Goal: Task Accomplishment & Management: Use online tool/utility

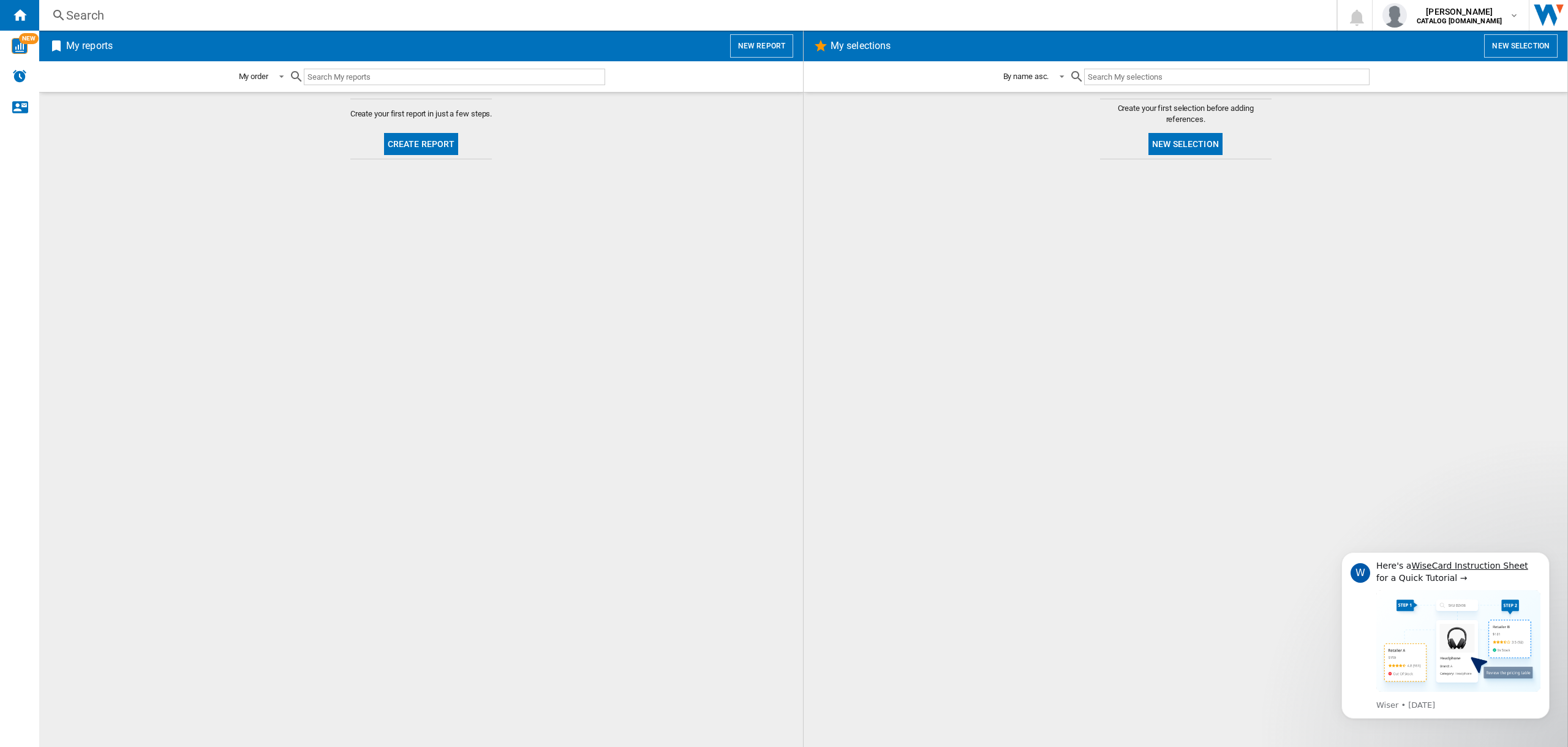
click at [405, 138] on button "Create report" at bounding box center [421, 144] width 75 height 22
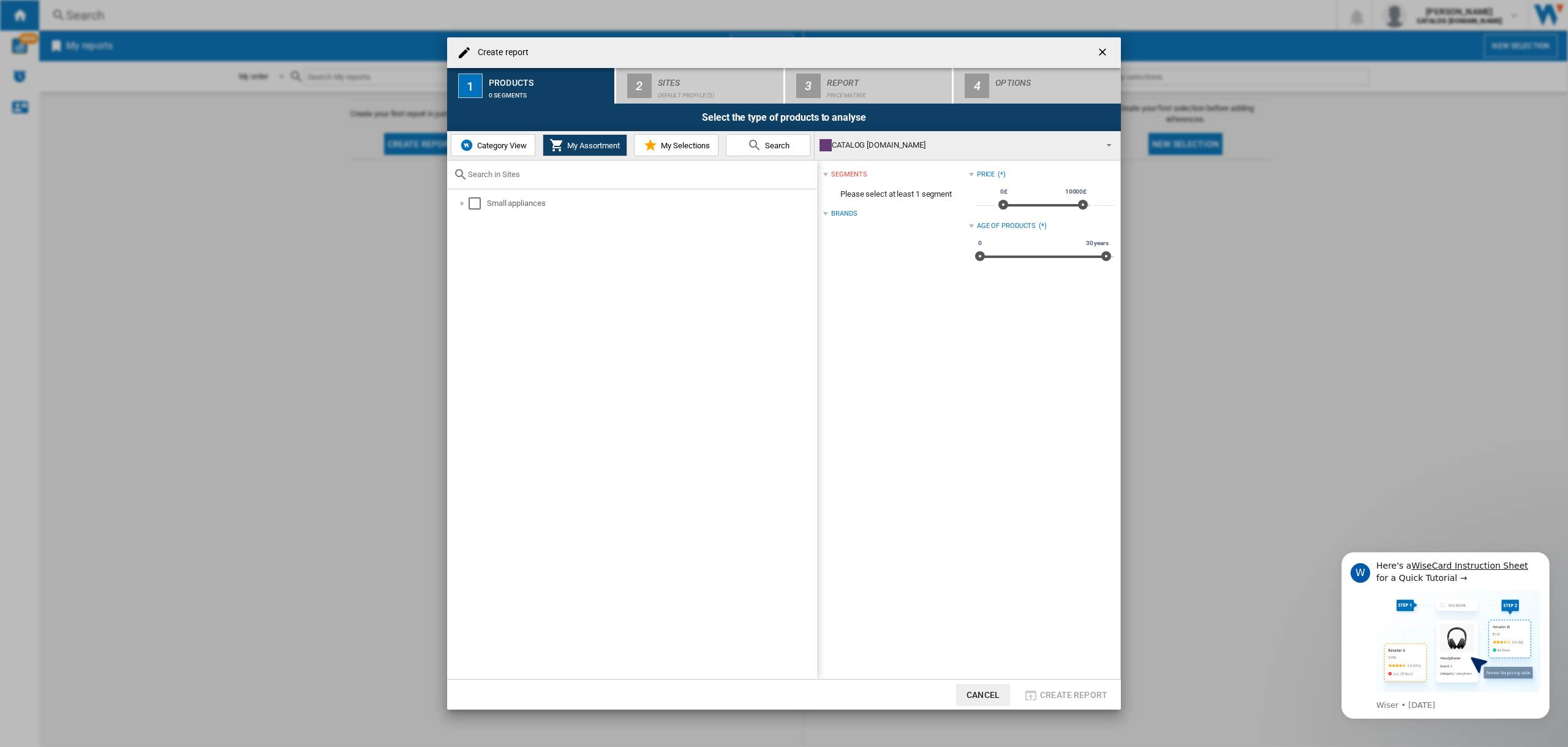
click at [650, 145] on md-icon at bounding box center [650, 145] width 14 height 14
click at [541, 152] on div "Category View My Assortment My Selections Search" at bounding box center [631, 145] width 368 height 29
click at [551, 149] on md-icon at bounding box center [556, 145] width 14 height 14
click at [493, 150] on span "Category View" at bounding box center [500, 145] width 53 height 9
click at [461, 203] on div at bounding box center [456, 203] width 12 height 12
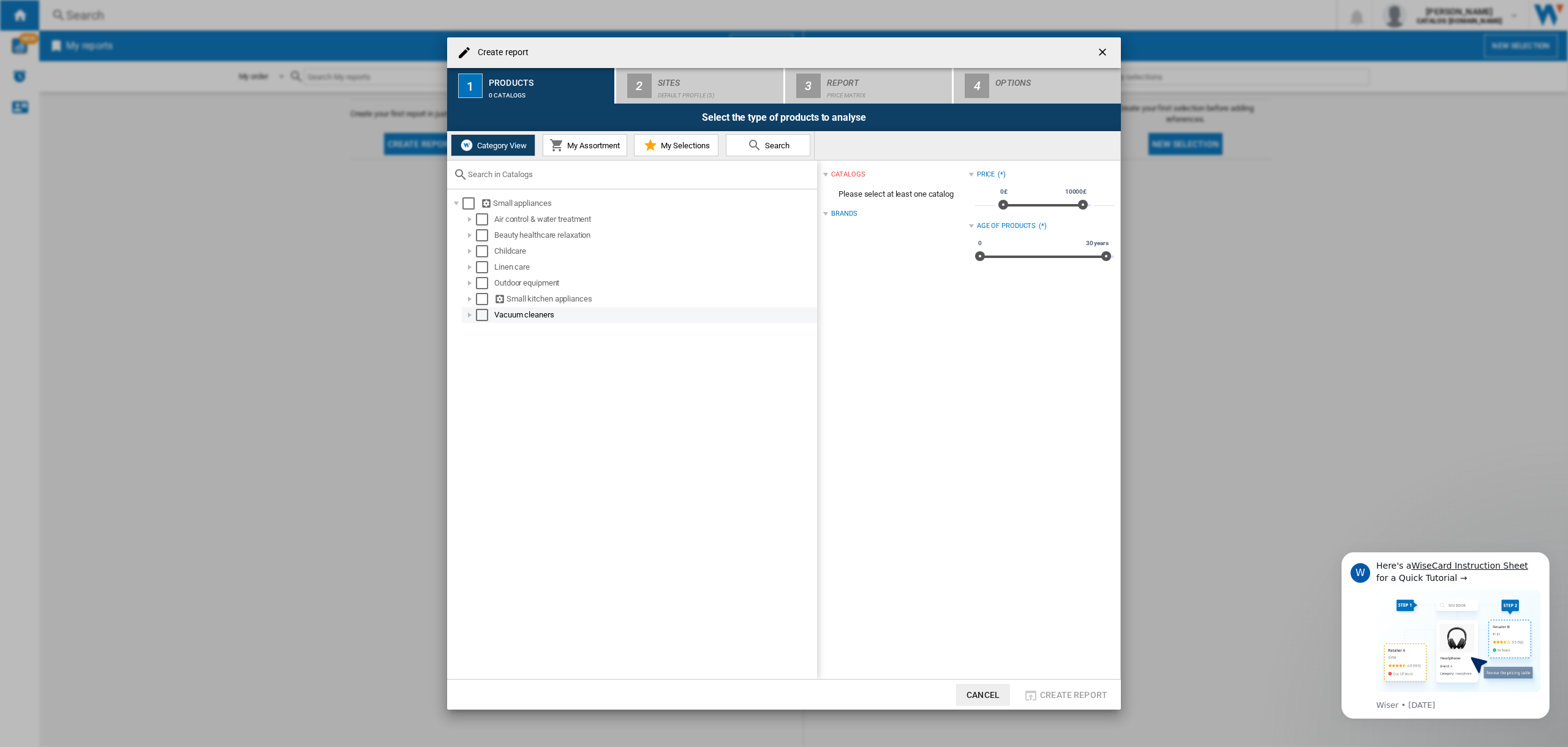
click at [481, 313] on div "Select" at bounding box center [482, 315] width 12 height 12
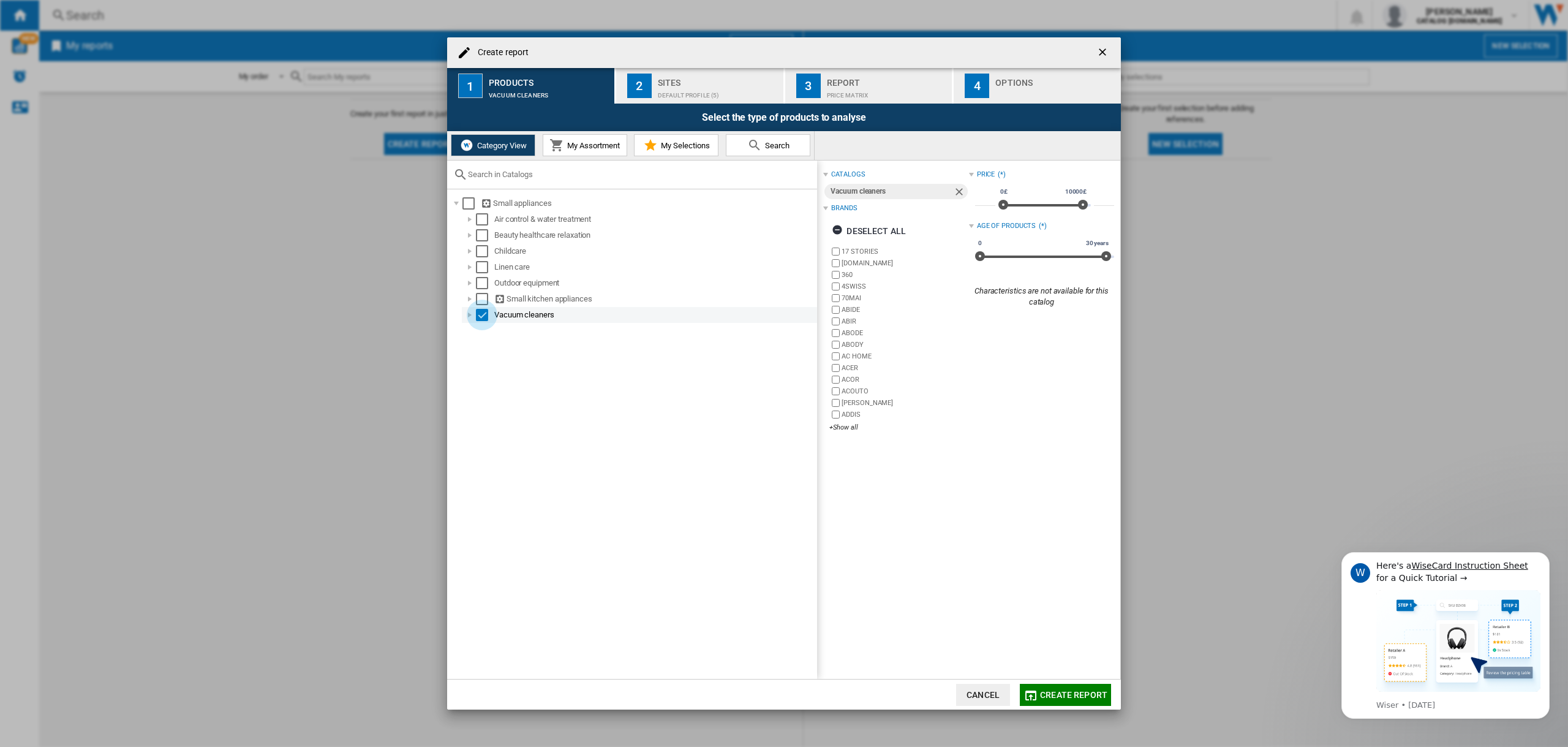
click at [481, 315] on div "Select" at bounding box center [482, 315] width 12 height 12
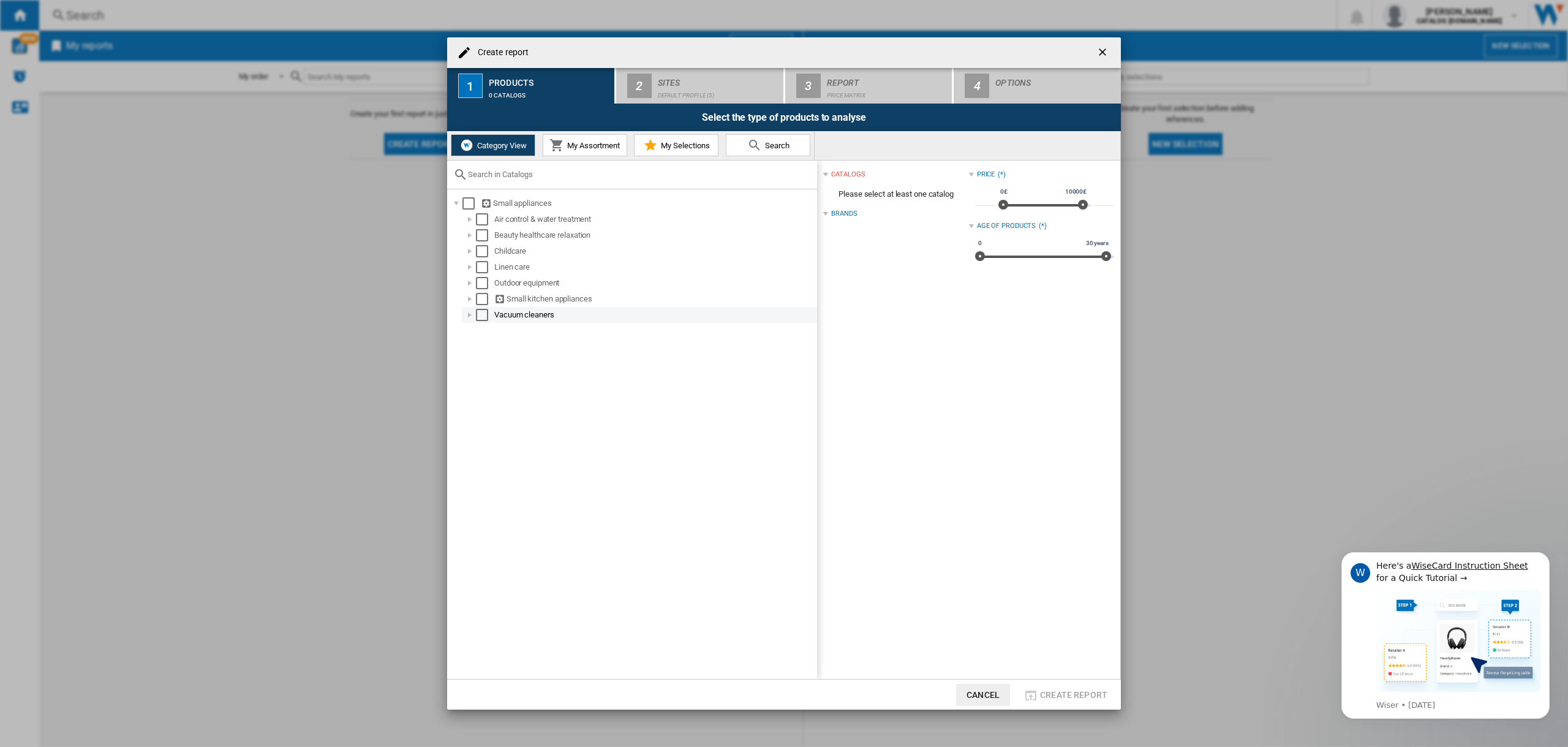
click at [473, 316] on div at bounding box center [470, 315] width 12 height 12
click at [670, 143] on span "My Selections" at bounding box center [684, 145] width 52 height 9
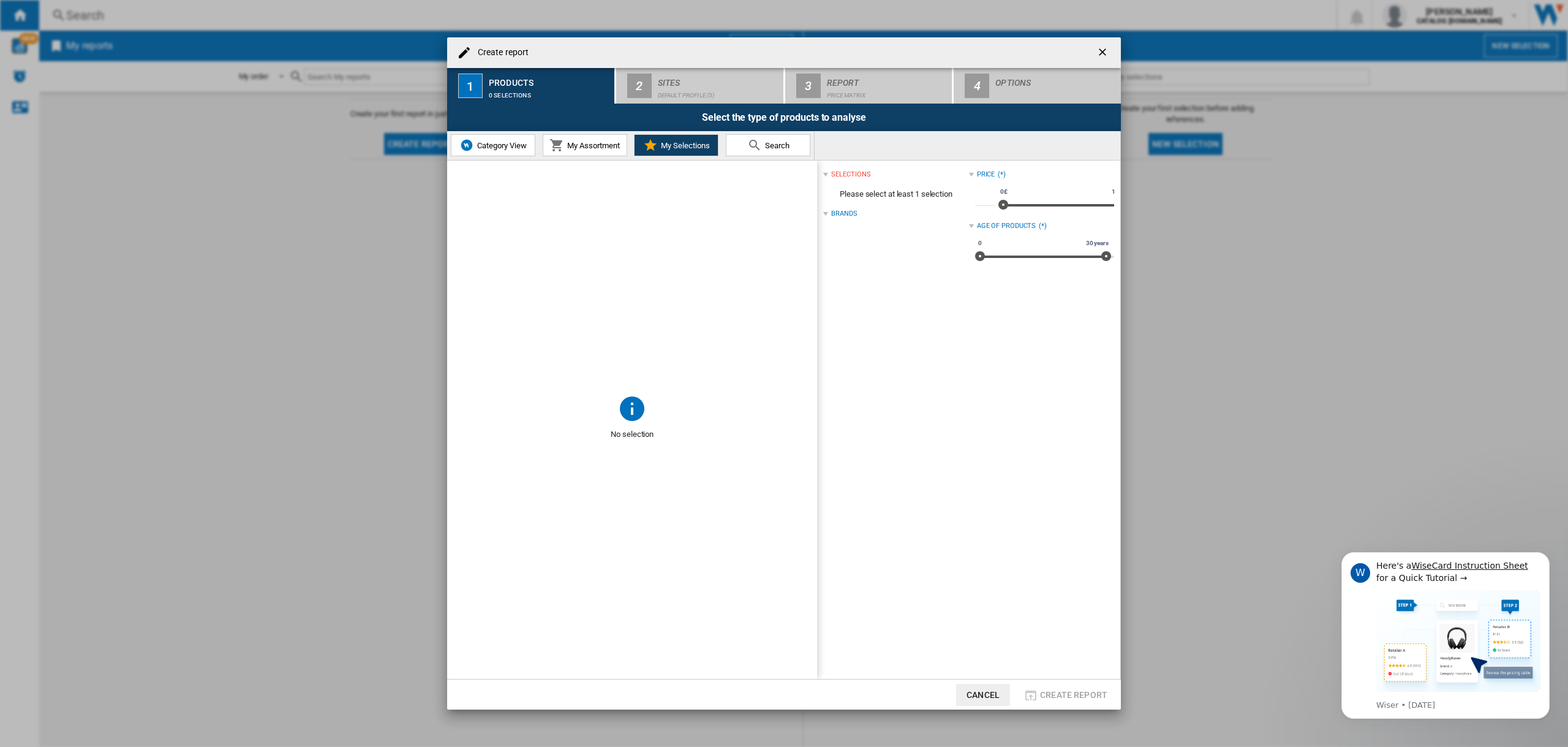
click at [601, 145] on span "My Assortment" at bounding box center [592, 145] width 56 height 9
click at [478, 205] on div "Select" at bounding box center [475, 203] width 12 height 12
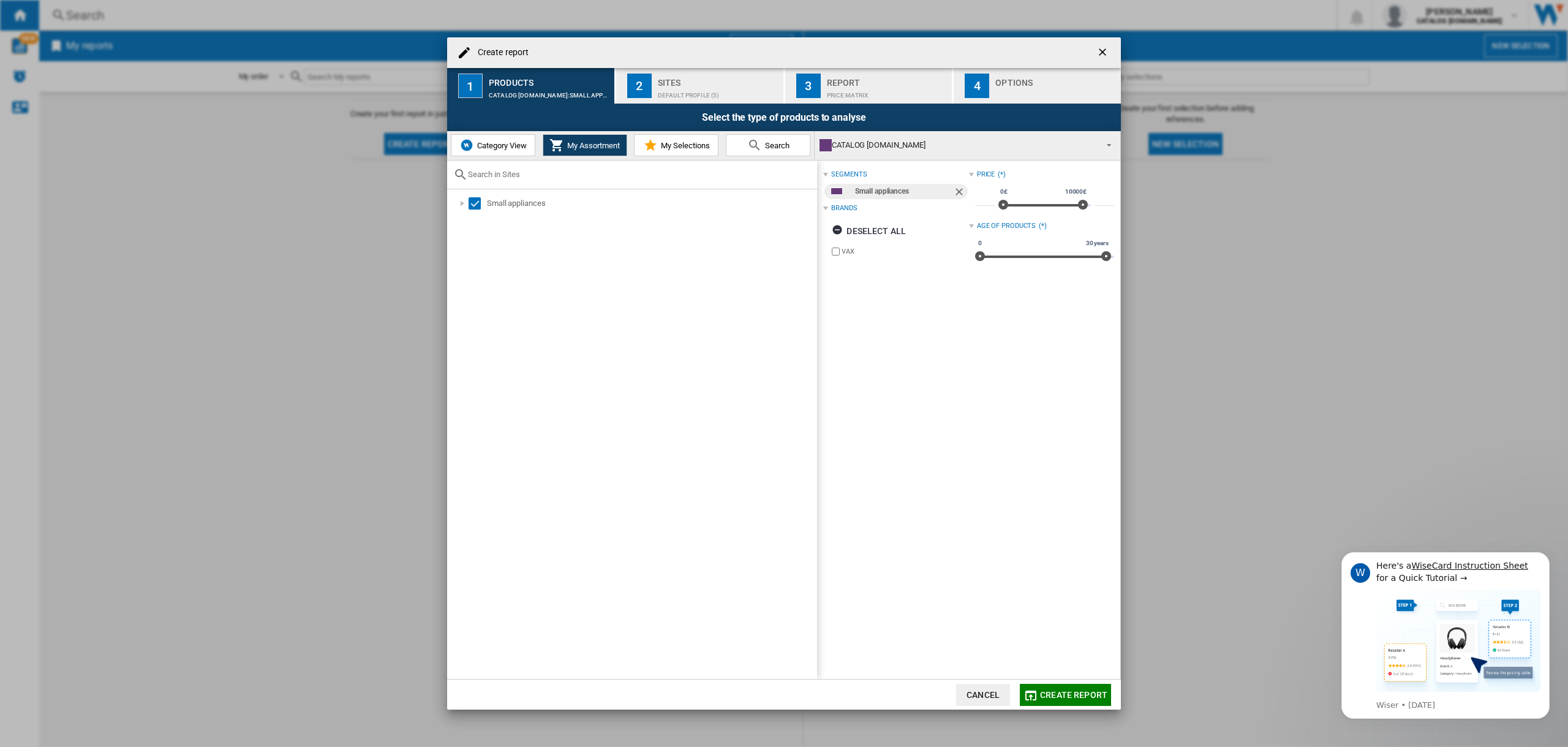
click at [841, 250] on label "VAX" at bounding box center [899, 251] width 139 height 12
click at [504, 141] on span "Category View" at bounding box center [500, 145] width 53 height 9
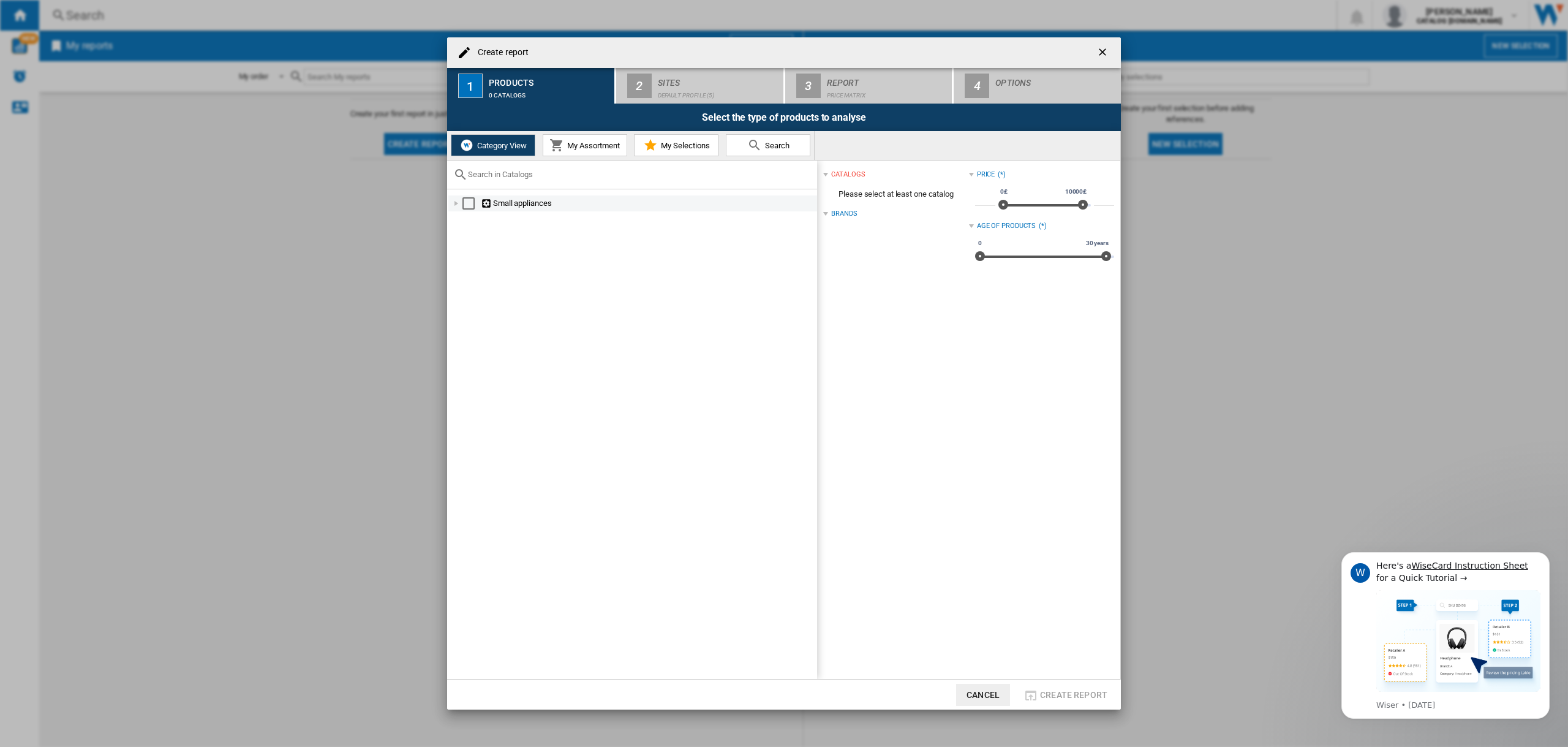
click at [476, 202] on md-checkbox "Select" at bounding box center [471, 203] width 18 height 12
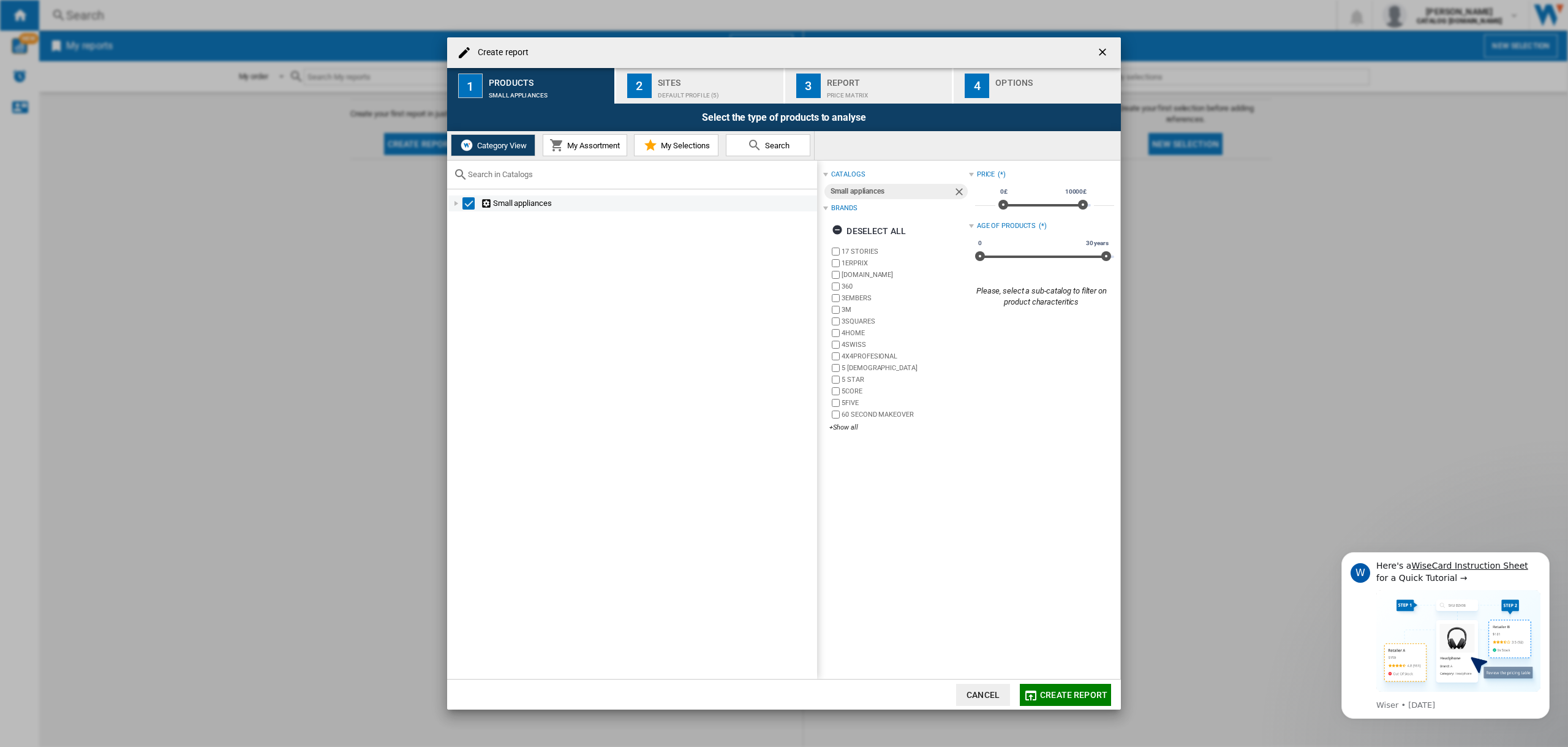
click at [457, 206] on div at bounding box center [456, 203] width 12 height 12
click at [469, 313] on div at bounding box center [470, 315] width 12 height 12
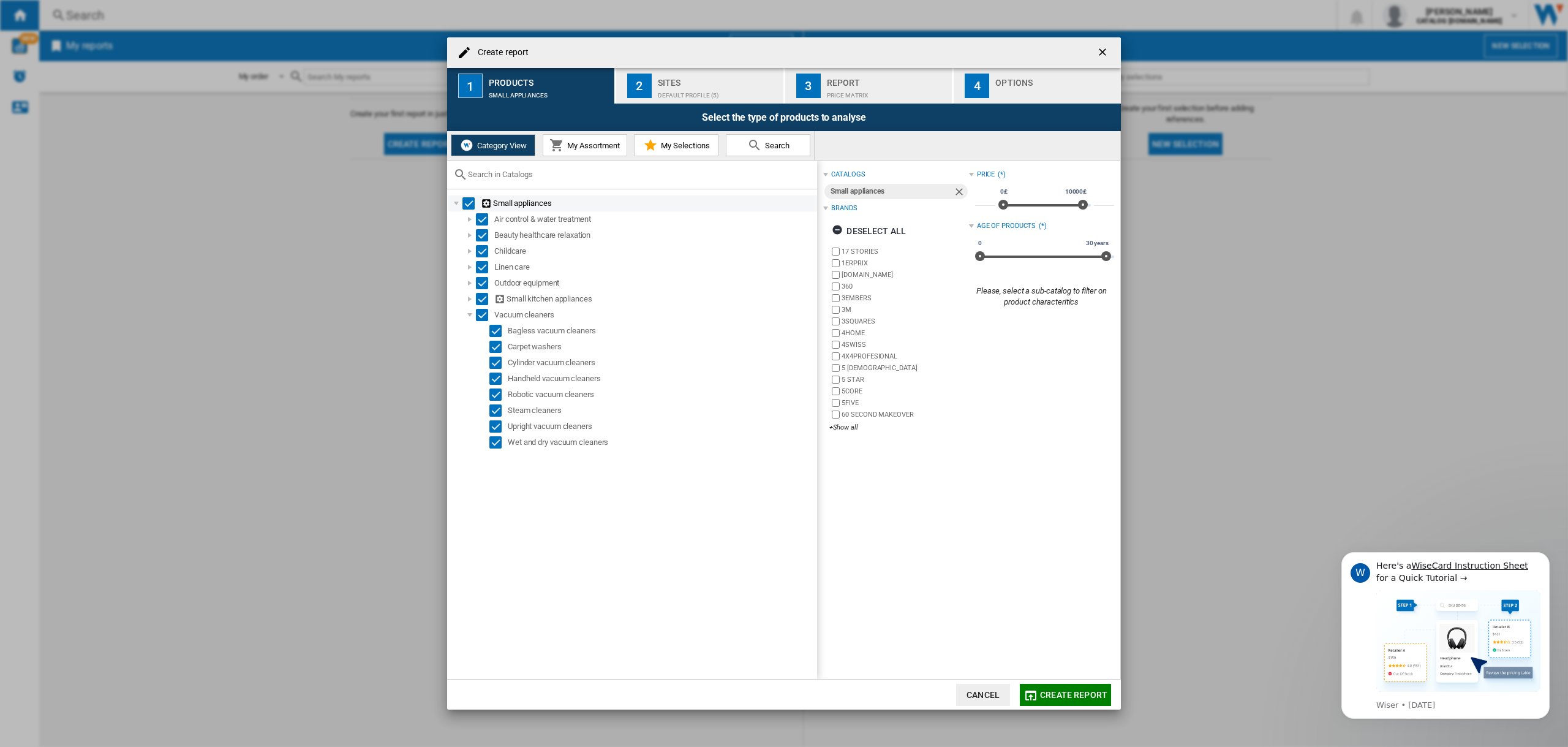
click at [471, 206] on div "Select" at bounding box center [468, 203] width 12 height 12
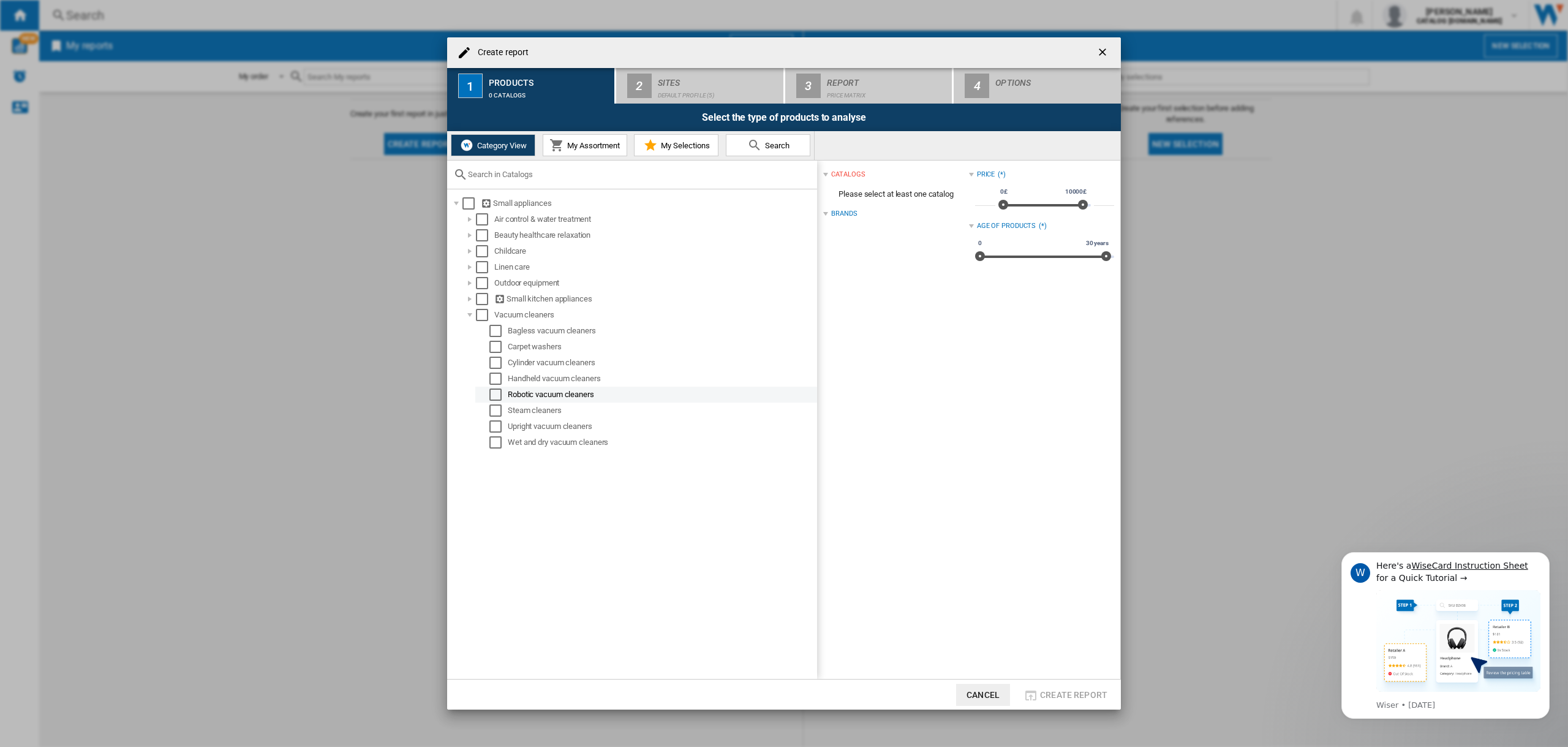
click at [500, 391] on div "Select" at bounding box center [495, 394] width 12 height 12
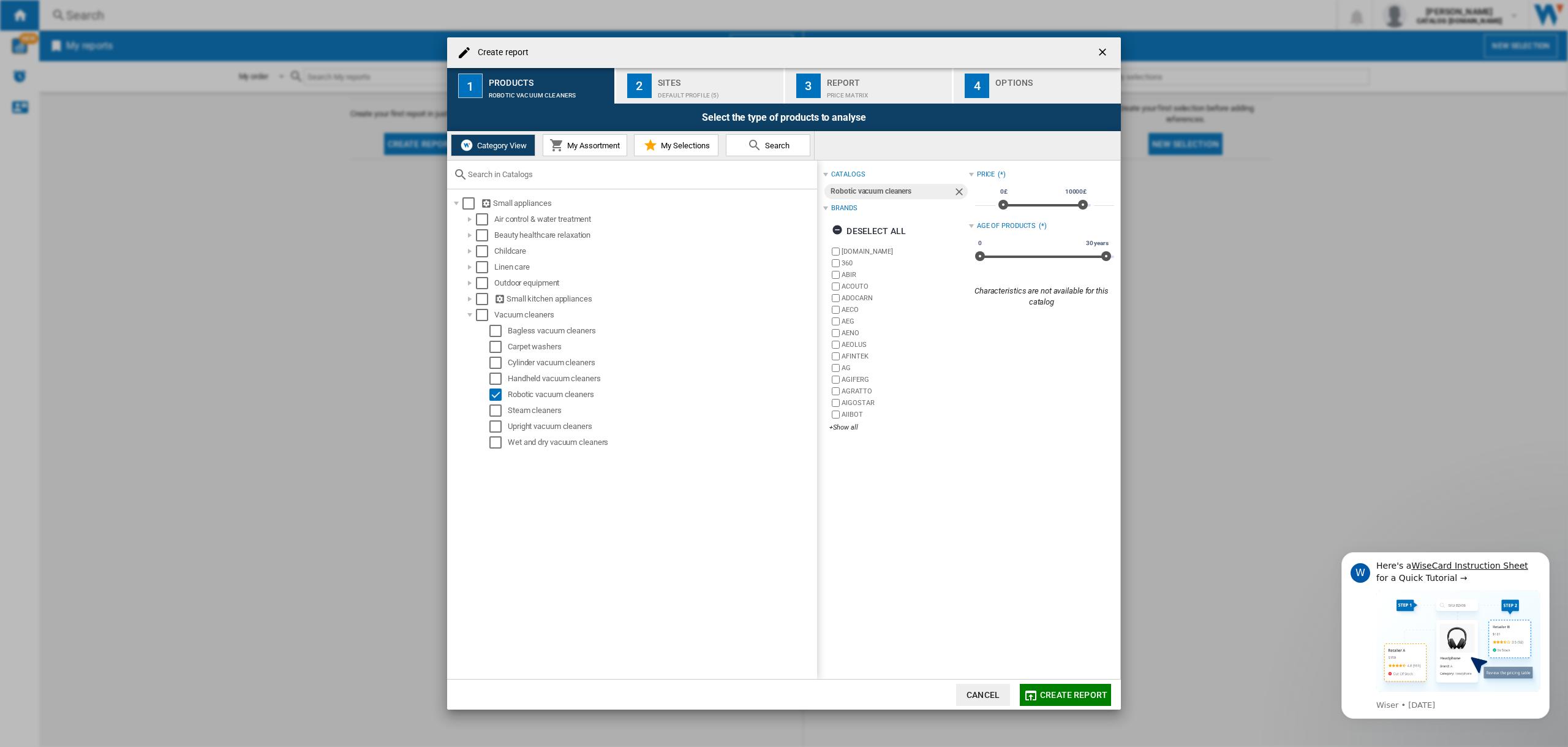
click at [1088, 690] on span "Create report" at bounding box center [1074, 695] width 67 height 10
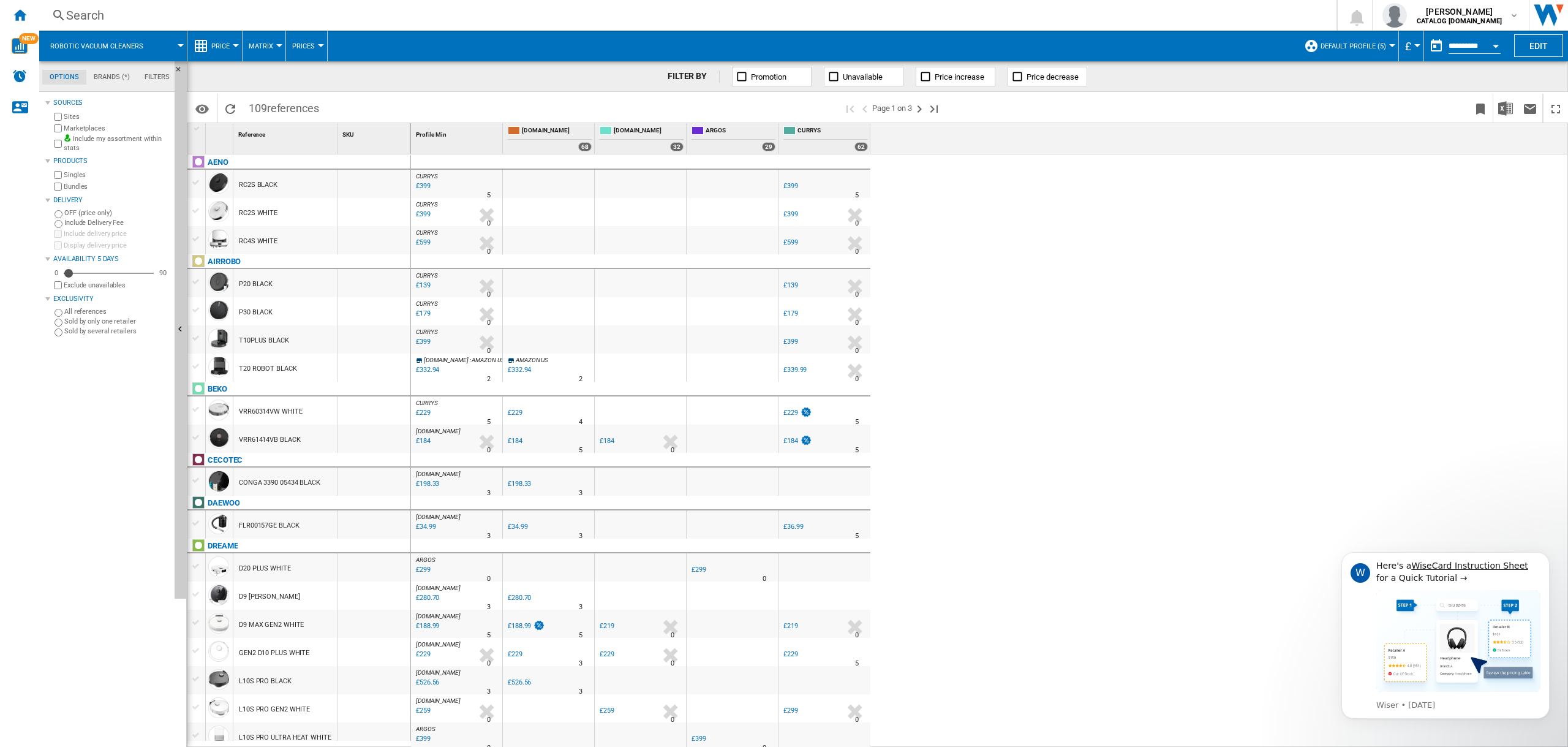
click at [1492, 51] on button "Open calendar" at bounding box center [1496, 44] width 22 height 22
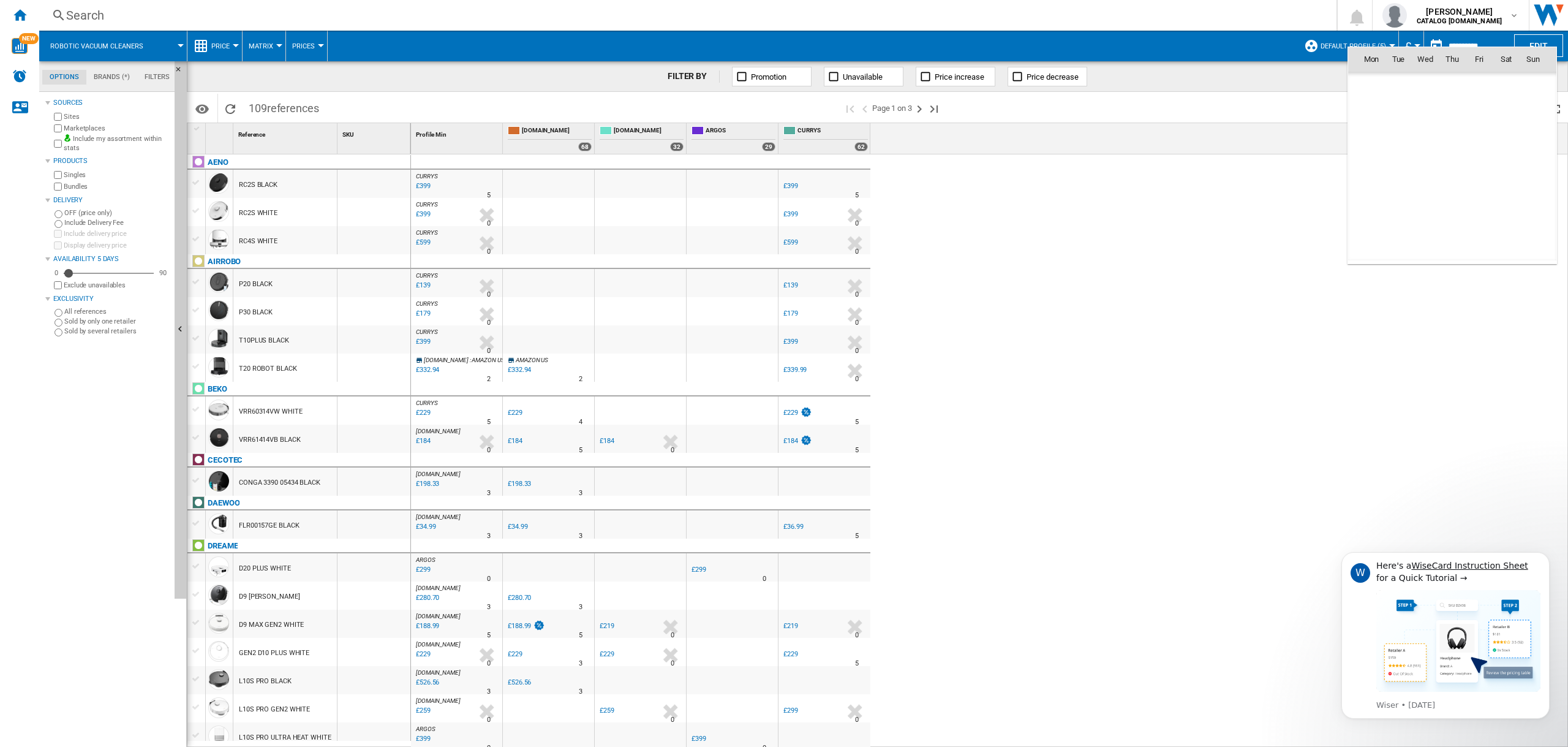
scroll to position [5846, 0]
click at [1239, 293] on div at bounding box center [784, 374] width 1568 height 747
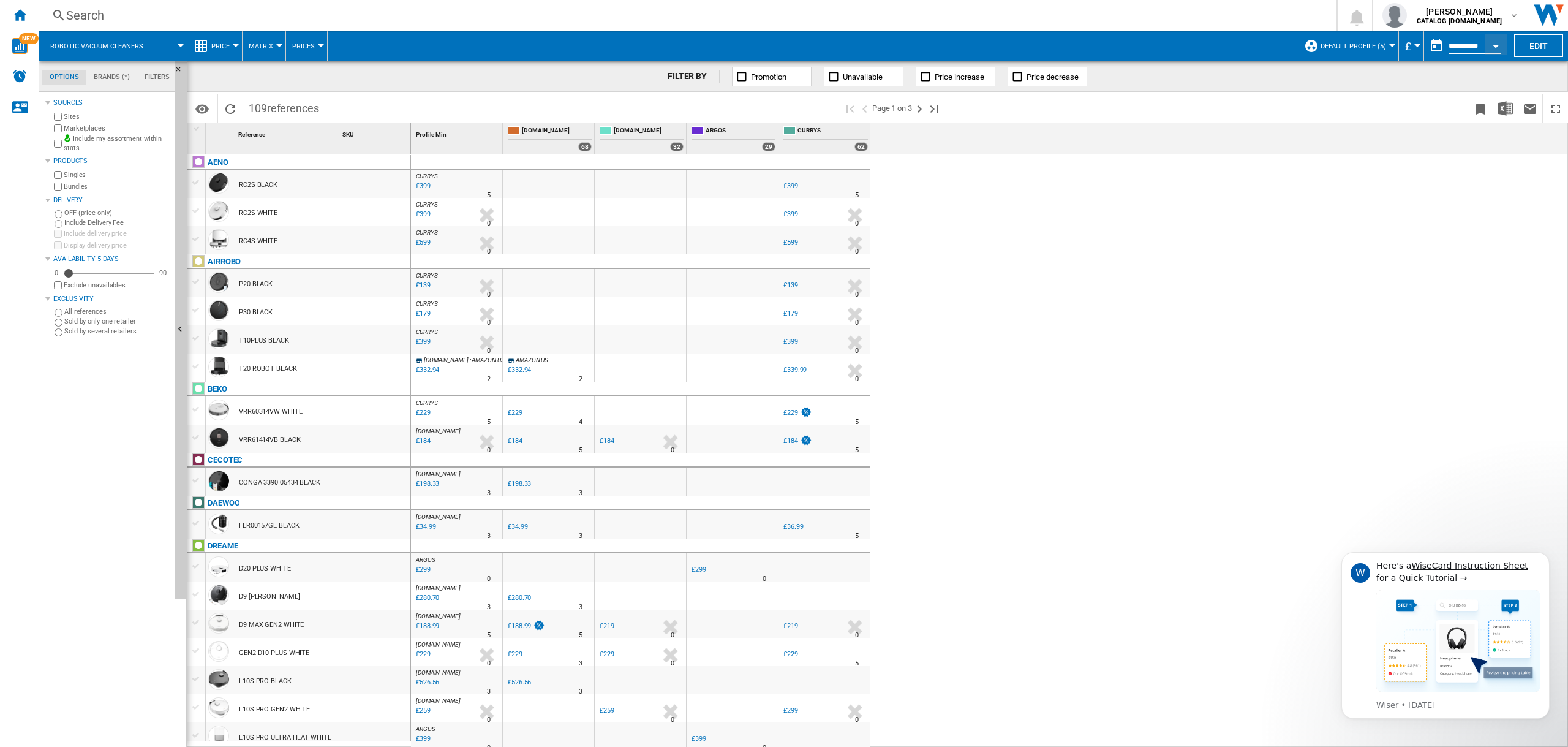
click at [274, 44] on button "Matrix" at bounding box center [264, 46] width 30 height 30
click at [253, 102] on span "Ranking" at bounding box center [269, 105] width 33 height 11
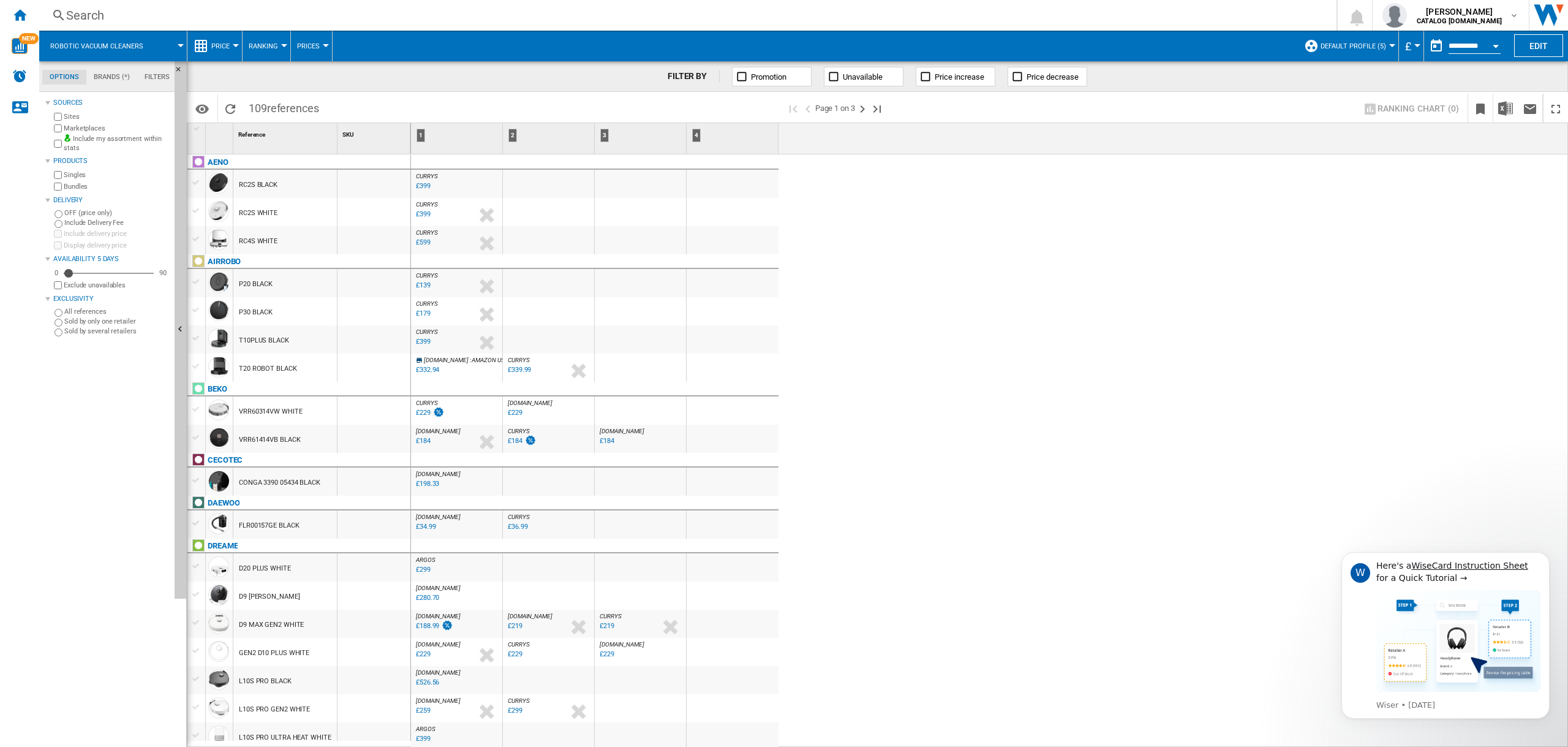
click at [271, 54] on button "Ranking" at bounding box center [266, 46] width 35 height 30
click at [273, 79] on span "Matrix" at bounding box center [266, 75] width 26 height 11
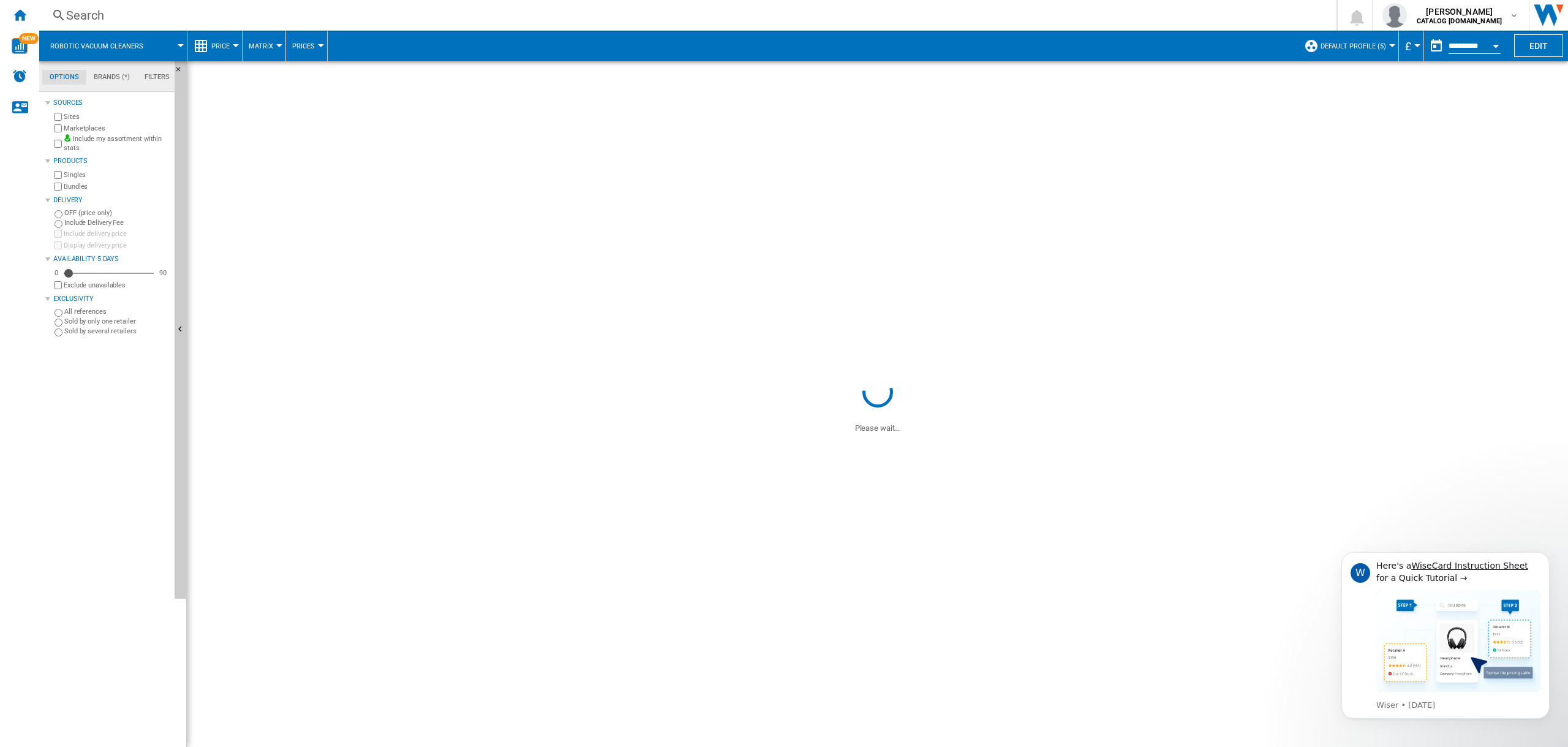
click at [303, 50] on span "Prices" at bounding box center [303, 46] width 22 height 8
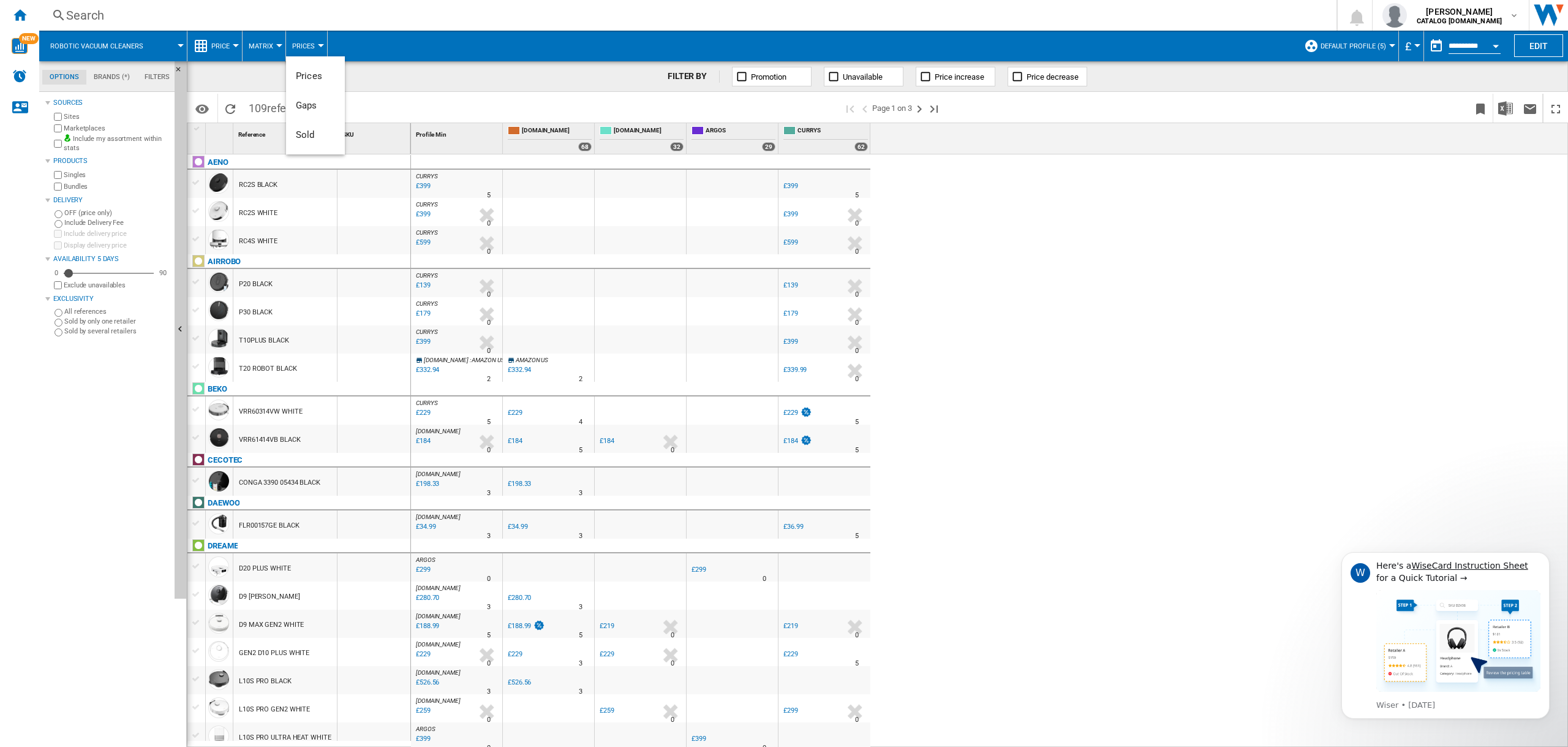
click at [315, 49] on md-backdrop at bounding box center [784, 374] width 1568 height 747
click at [315, 49] on button "Prices" at bounding box center [307, 46] width 29 height 30
click at [113, 80] on md-backdrop at bounding box center [784, 374] width 1568 height 747
click at [140, 80] on md-tab-item "Filters" at bounding box center [157, 77] width 40 height 14
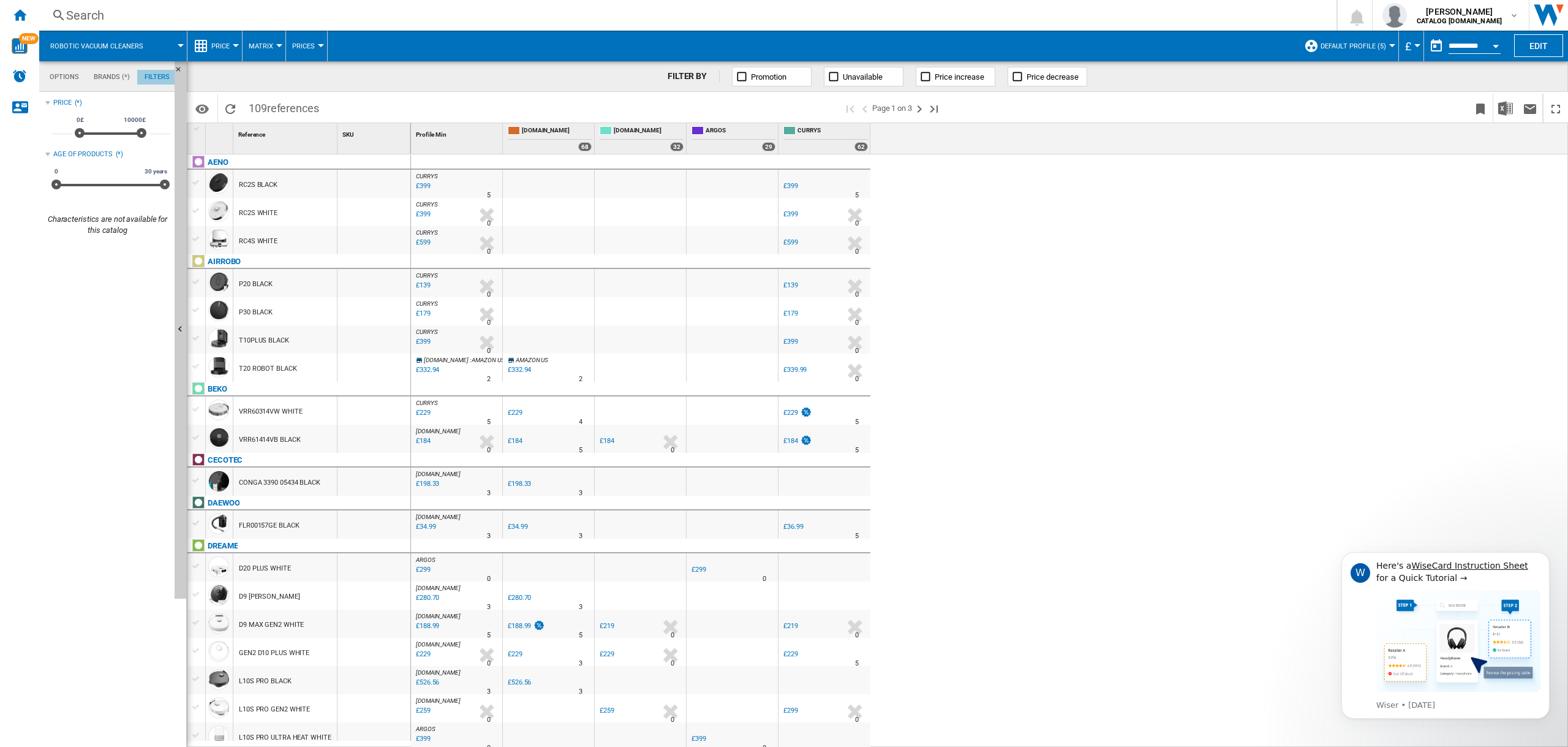
scroll to position [80, 0]
click at [113, 85] on md-tabs-canvas "Options Brands (*) Filters Options Brands (*) Filters" at bounding box center [112, 77] width 147 height 30
click at [117, 74] on md-tab-item "Brands (*)" at bounding box center [111, 77] width 51 height 14
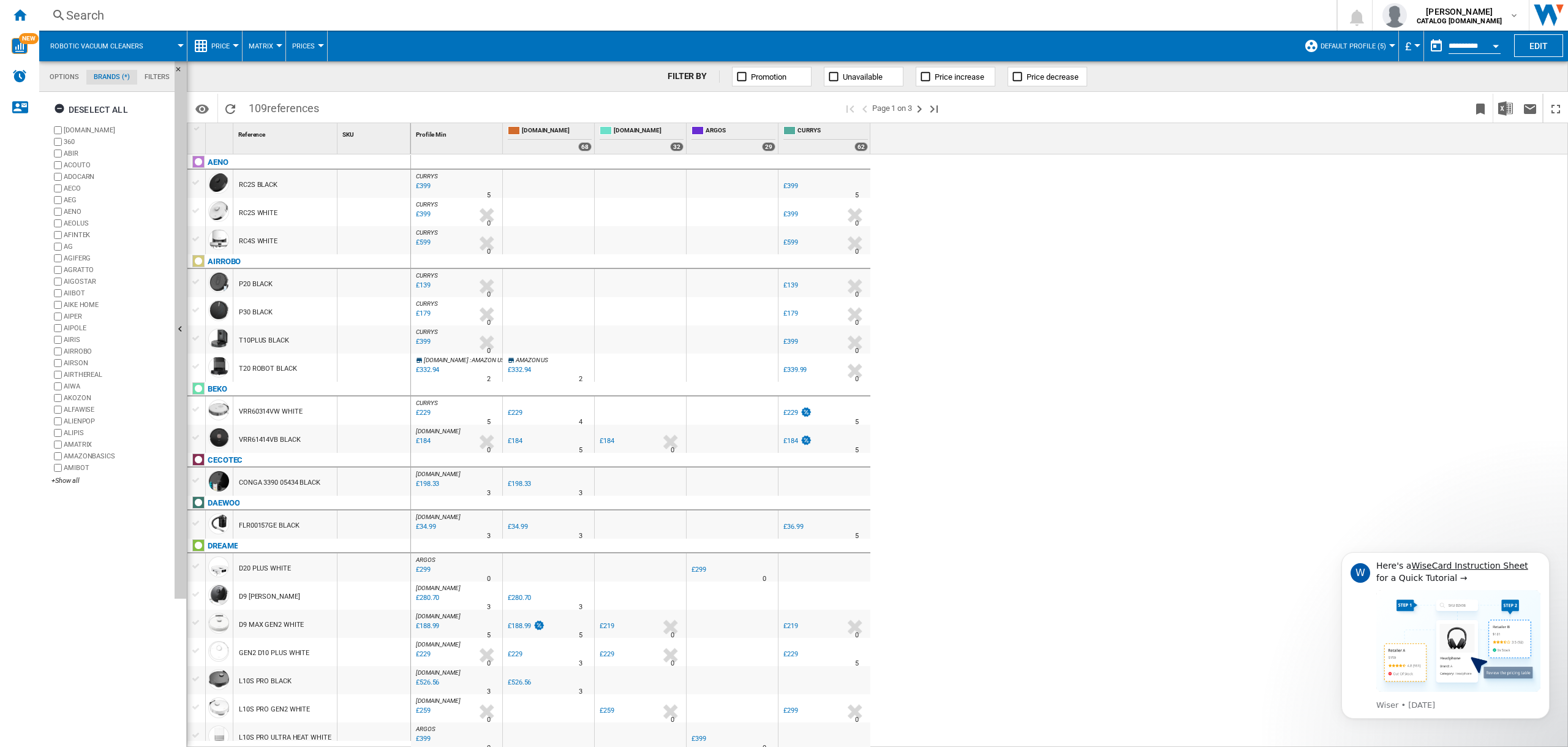
scroll to position [47, 0]
click at [44, 75] on md-tab-item "Options" at bounding box center [64, 77] width 44 height 14
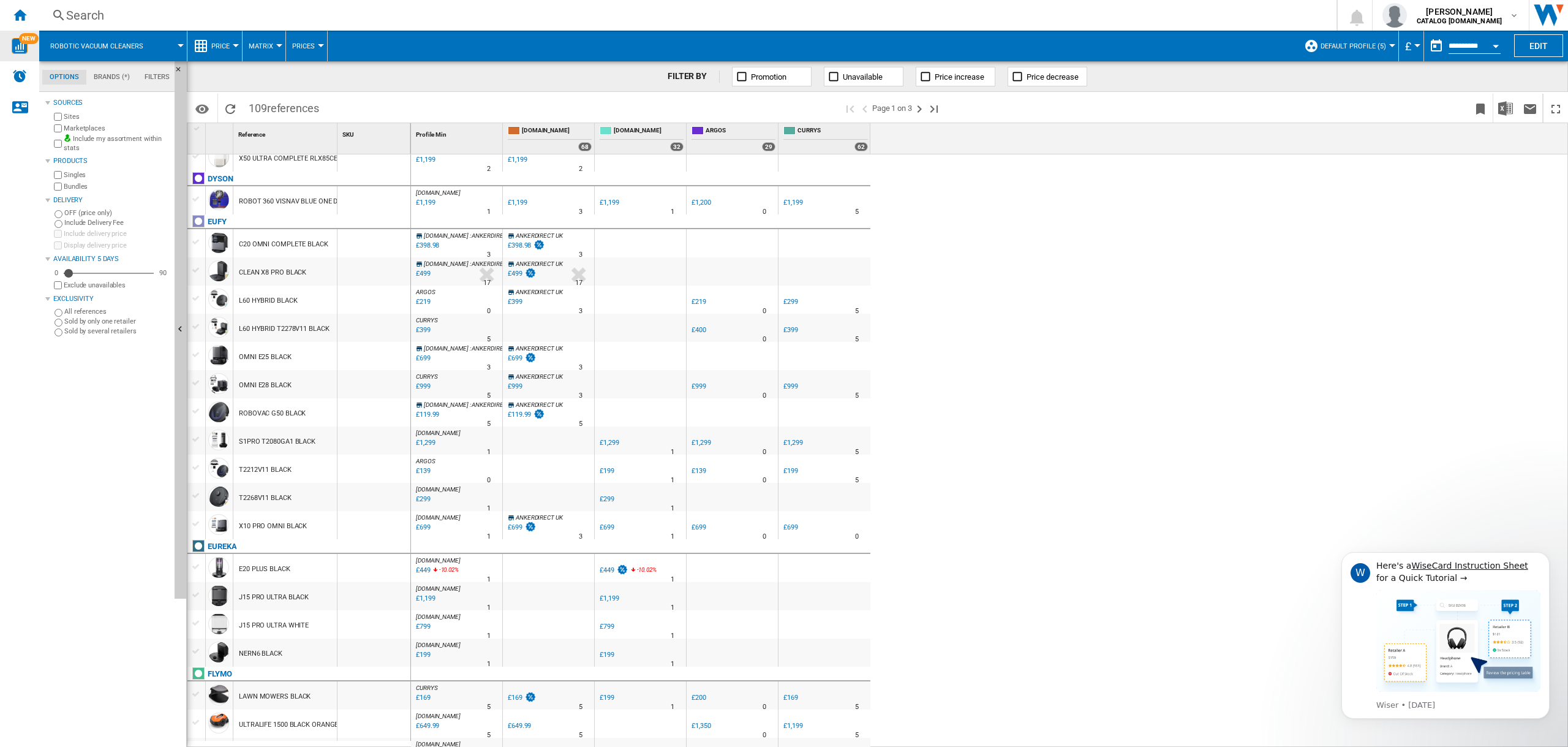
click at [25, 43] on span "NEW" at bounding box center [28, 38] width 20 height 11
drag, startPoint x: 1051, startPoint y: 228, endPoint x: 926, endPoint y: 172, distance: 137.0
click at [1050, 228] on div "CURRYS : -1.0 % £399 % N/A 5 CURRYS : -1.0 % £399 % N/A" at bounding box center [990, 451] width 1158 height 594
click at [1514, 23] on div "[PERSON_NAME] CATALOG [DOMAIN_NAME]" at bounding box center [1451, 15] width 137 height 25
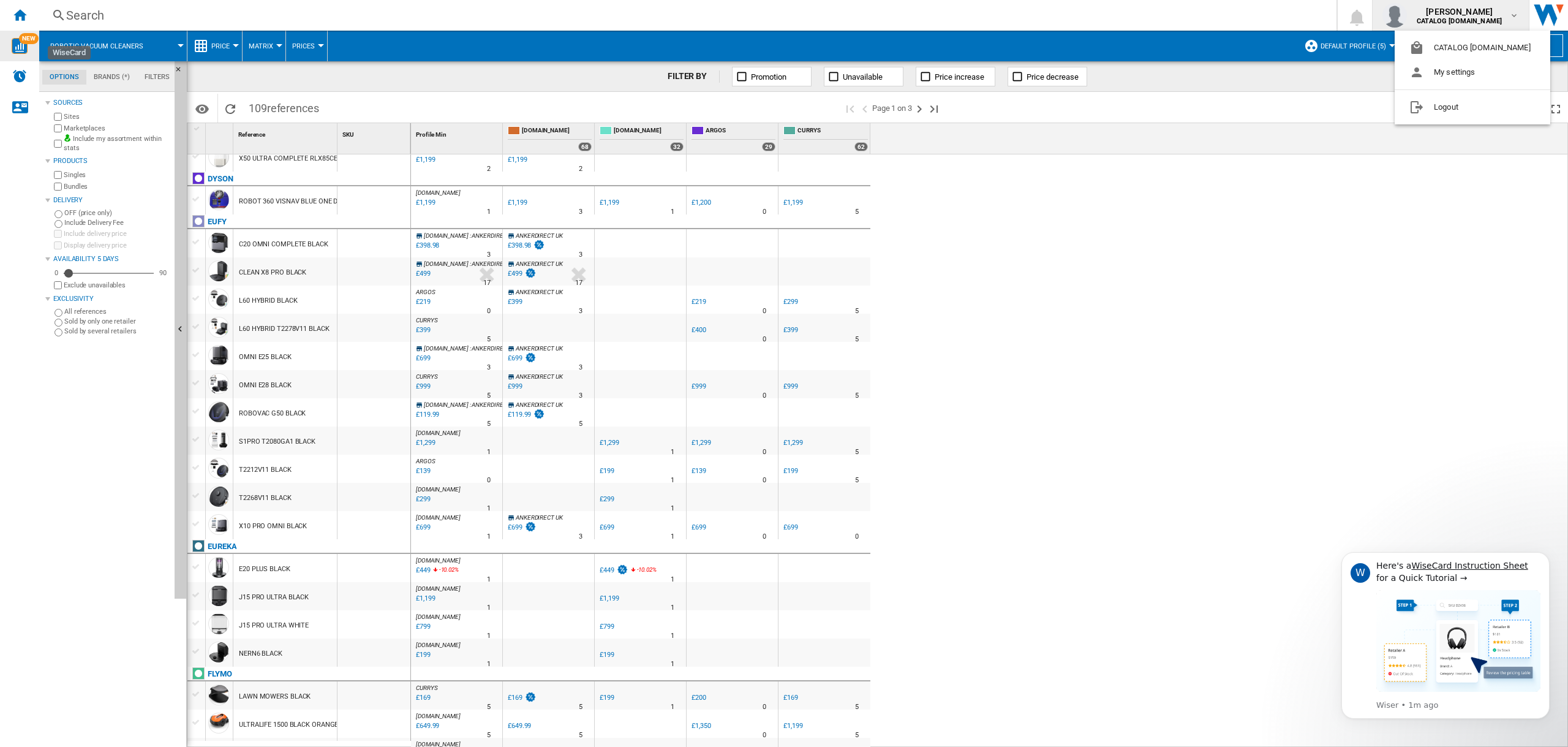
click at [1514, 14] on md-backdrop at bounding box center [784, 374] width 1568 height 747
click at [1172, 251] on div "CURRYS : -1.0 % £399 % N/A 5 CURRYS : -1.0 % £399 % N/A" at bounding box center [990, 451] width 1158 height 594
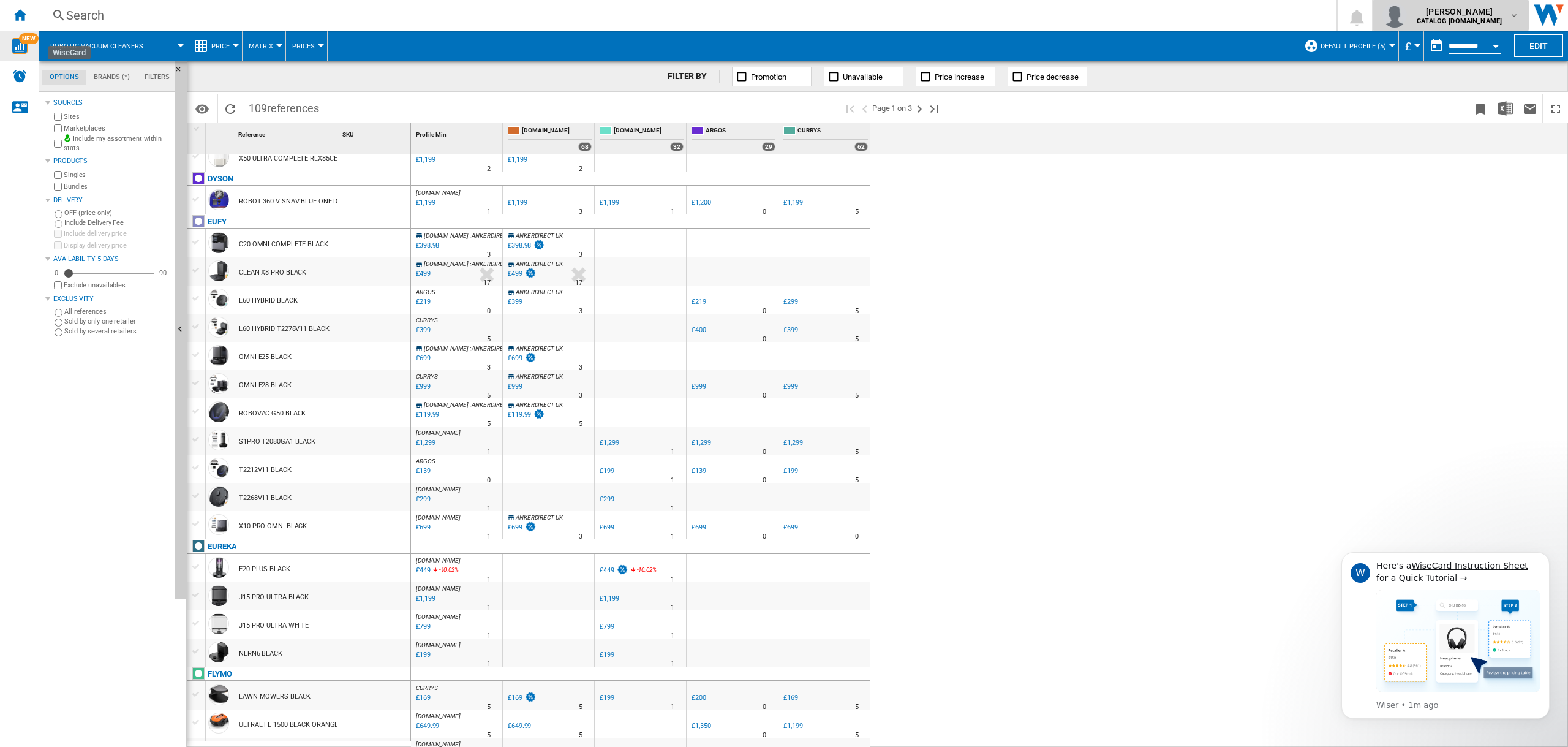
click at [1480, 15] on span "[PERSON_NAME]" at bounding box center [1459, 12] width 85 height 12
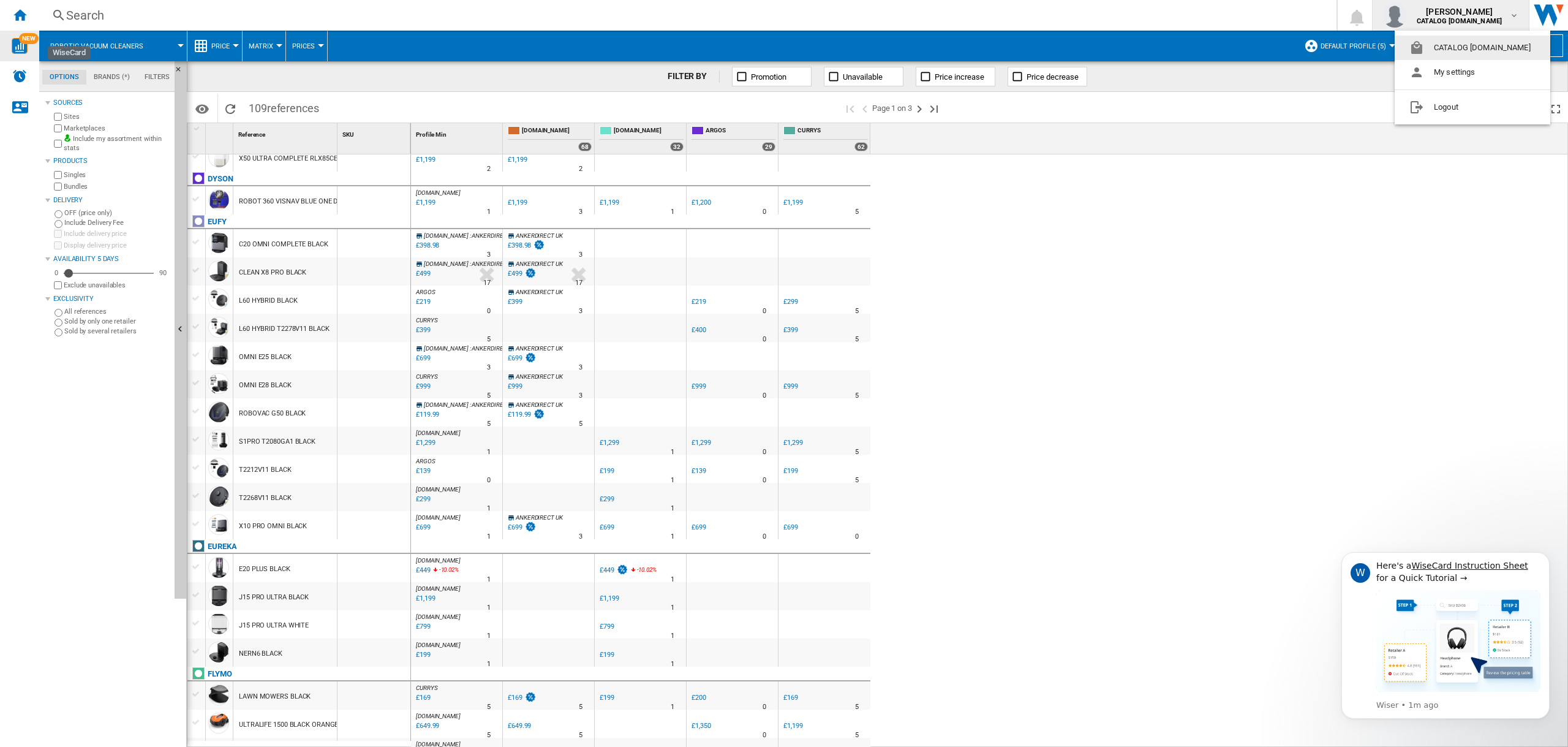
click at [1516, 14] on md-backdrop at bounding box center [784, 374] width 1568 height 747
